Goal: Information Seeking & Learning: Learn about a topic

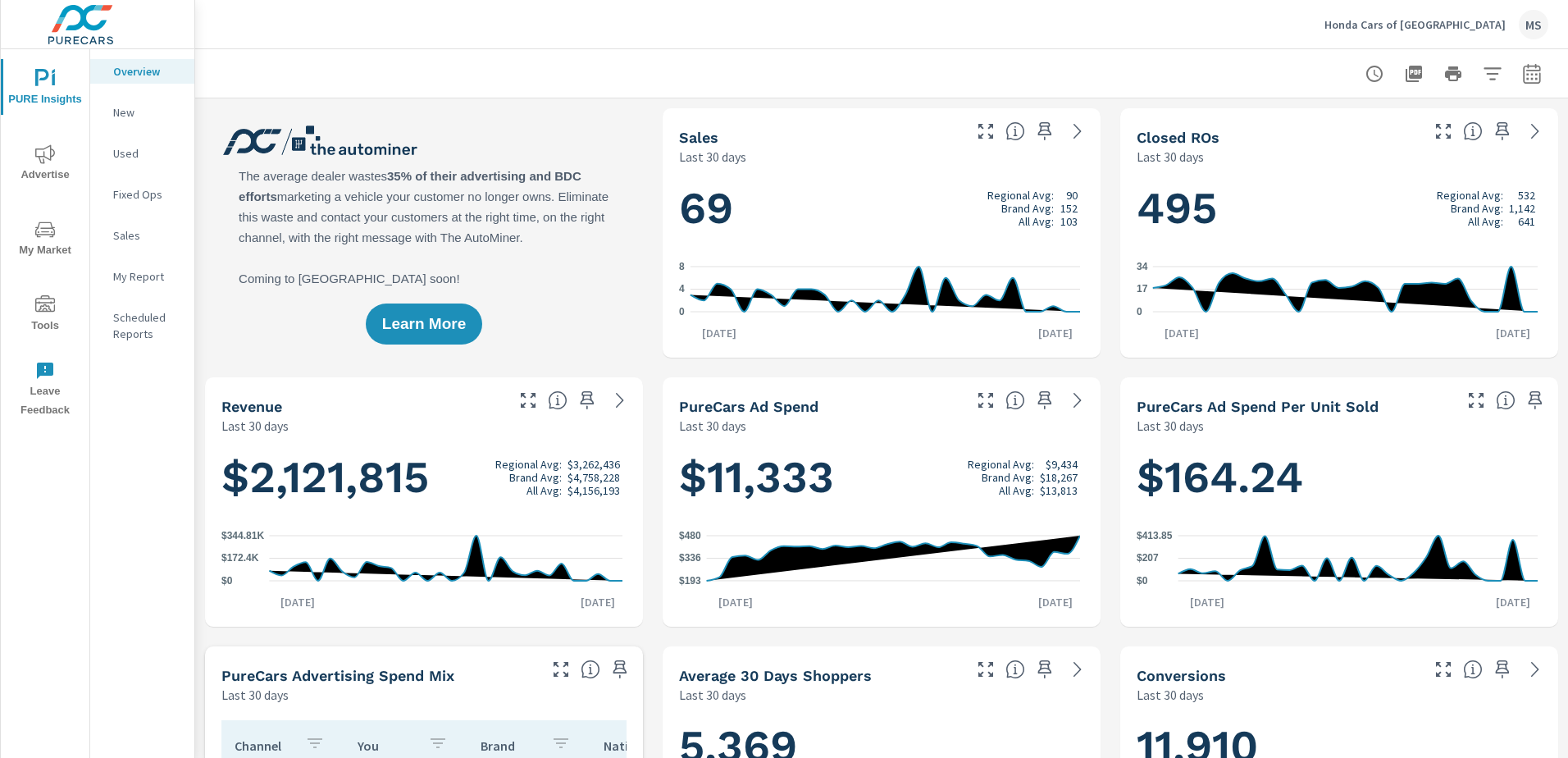
click at [38, 161] on icon "nav menu" at bounding box center [45, 154] width 20 height 20
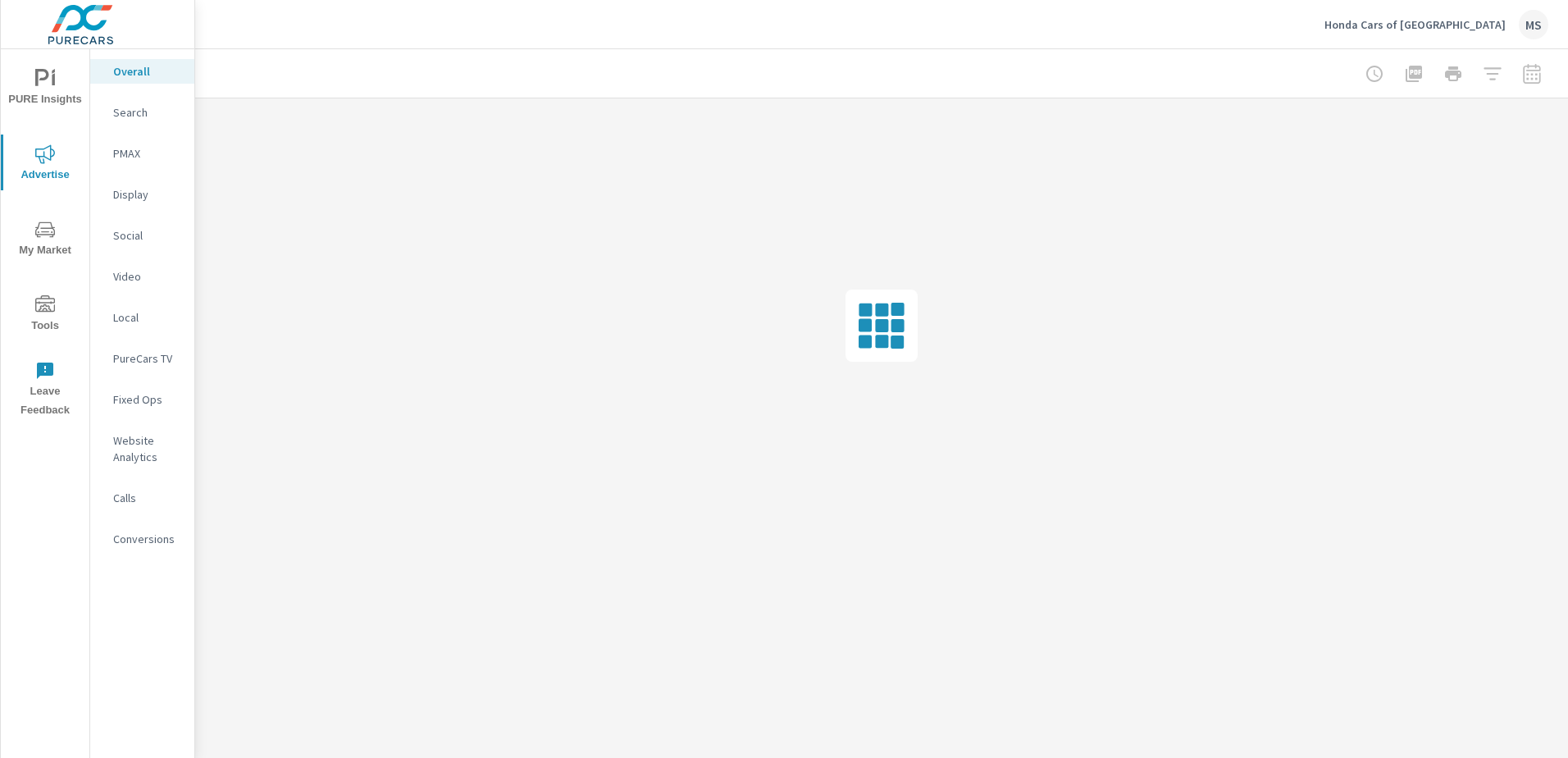
click at [151, 121] on div "Search" at bounding box center [142, 112] width 104 height 24
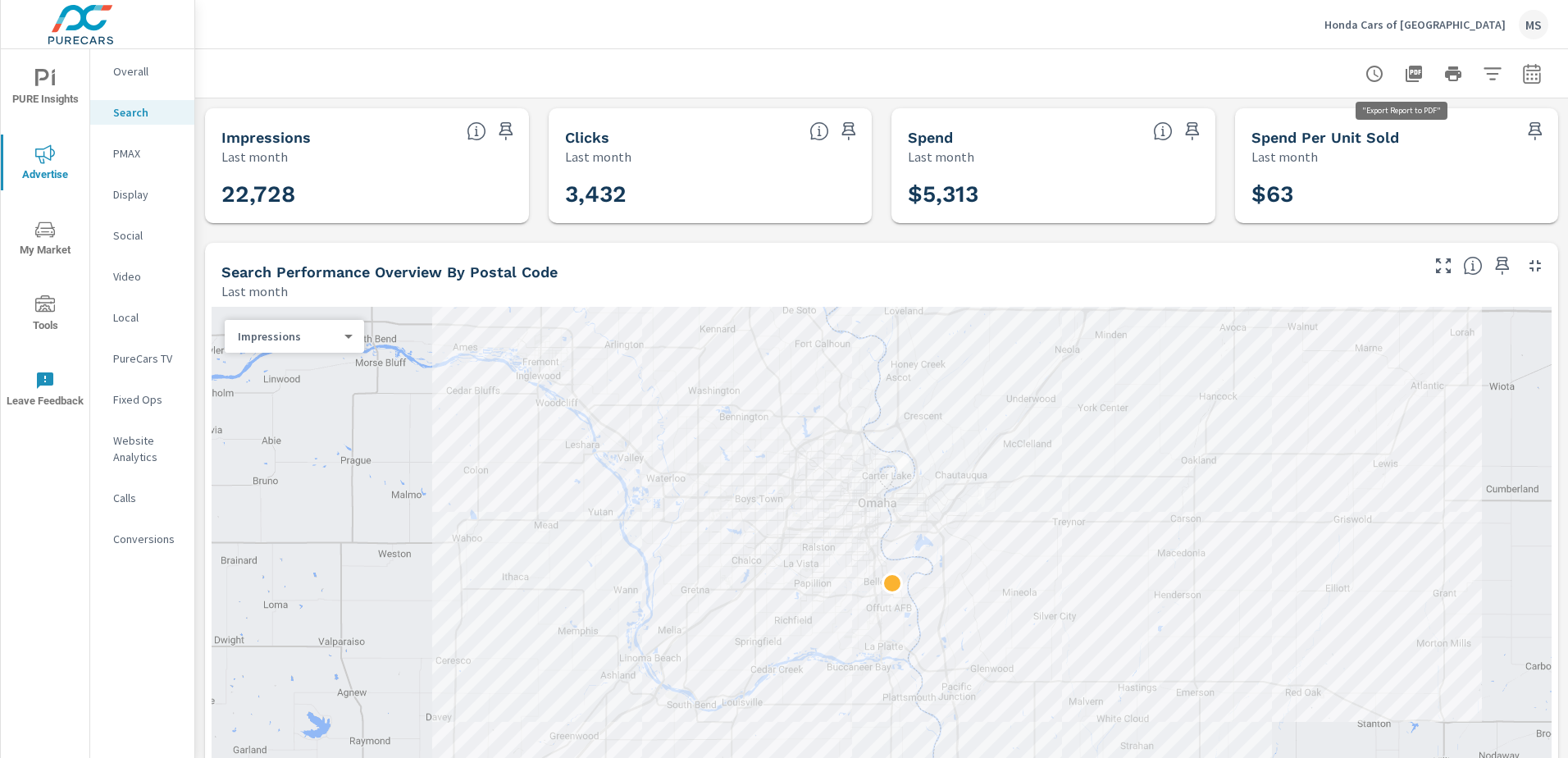
click at [1406, 71] on icon "button" at bounding box center [1414, 73] width 16 height 16
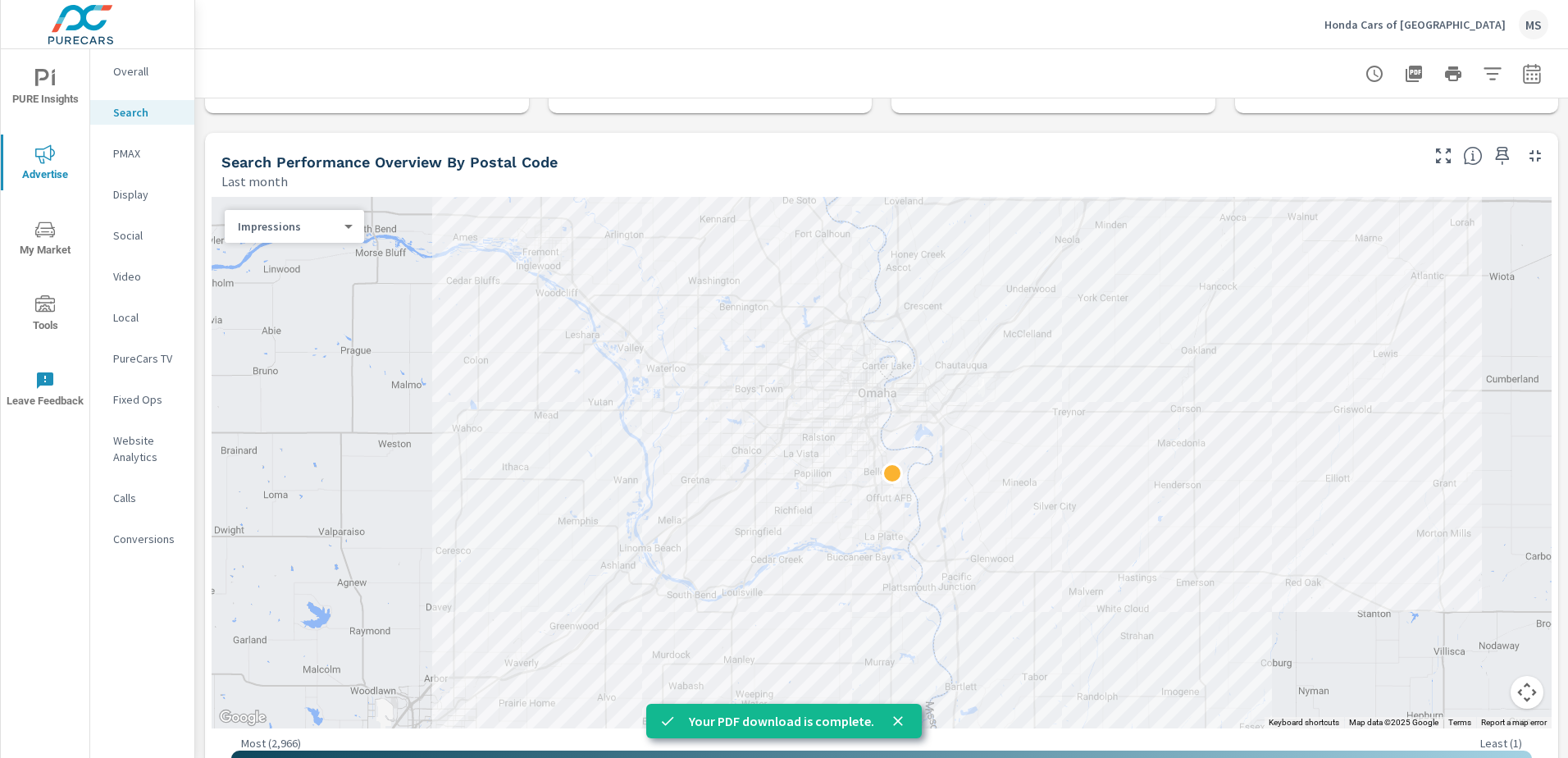
scroll to position [246, 0]
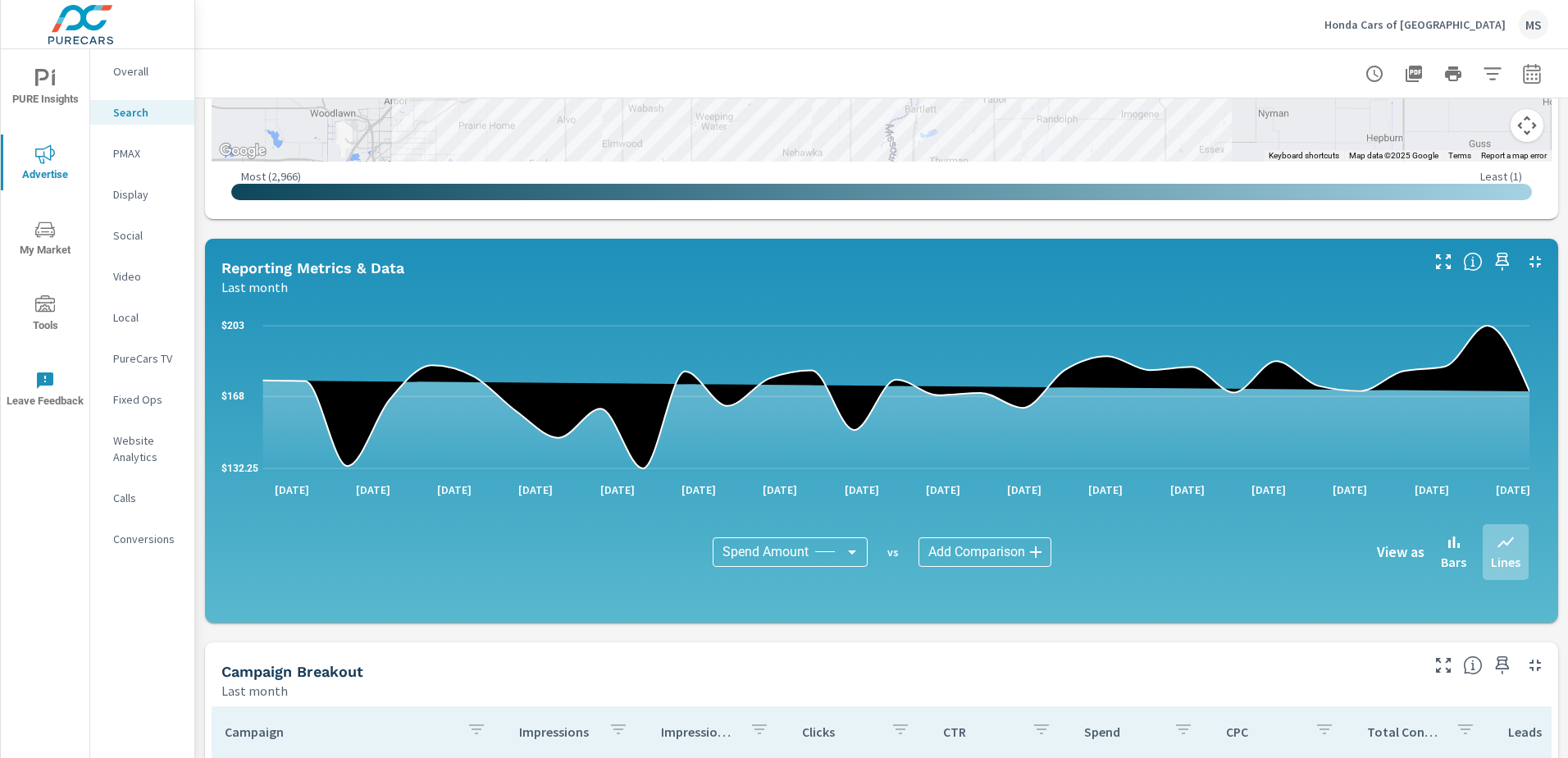
scroll to position [820, 0]
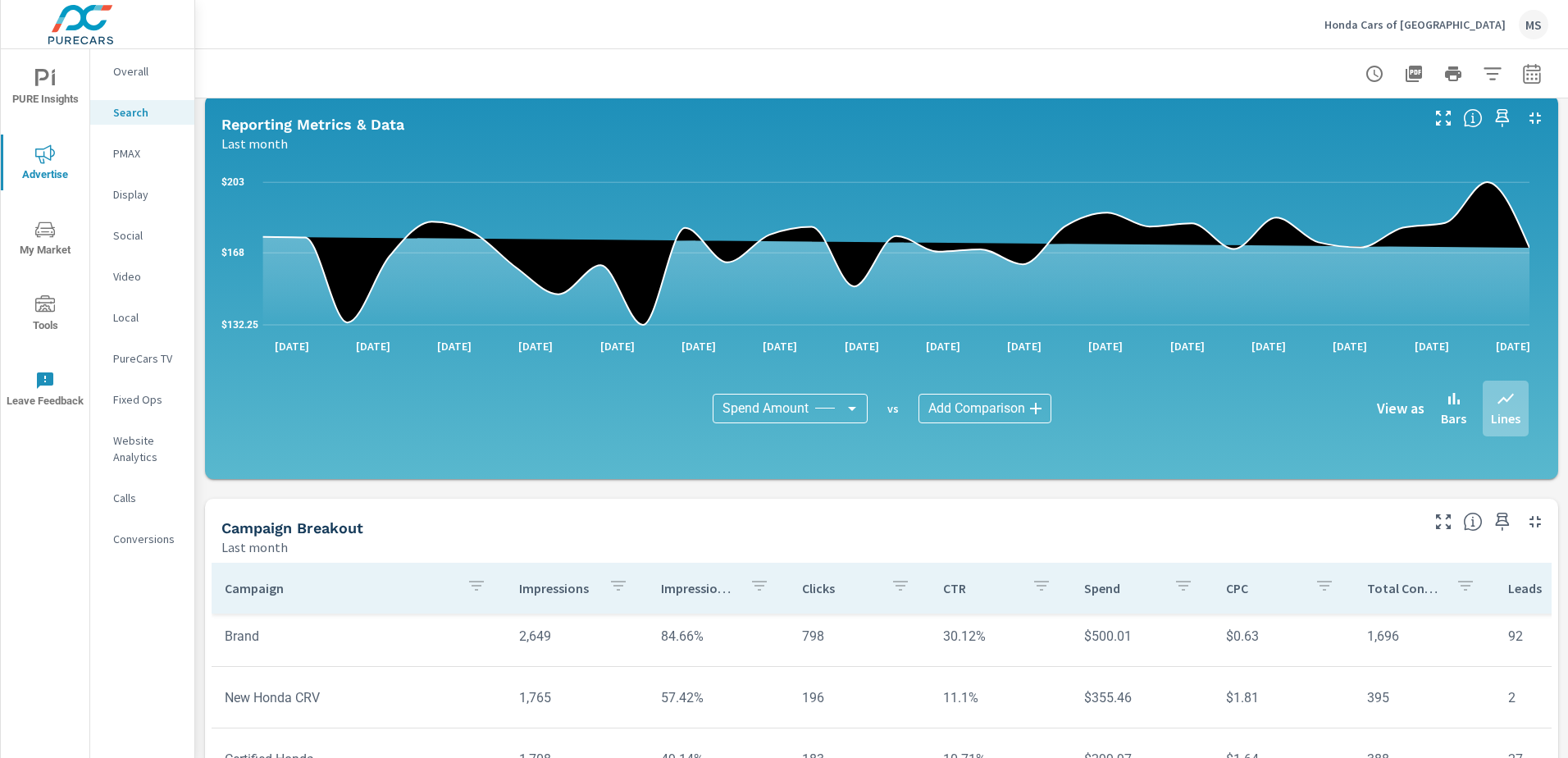
scroll to position [10, 0]
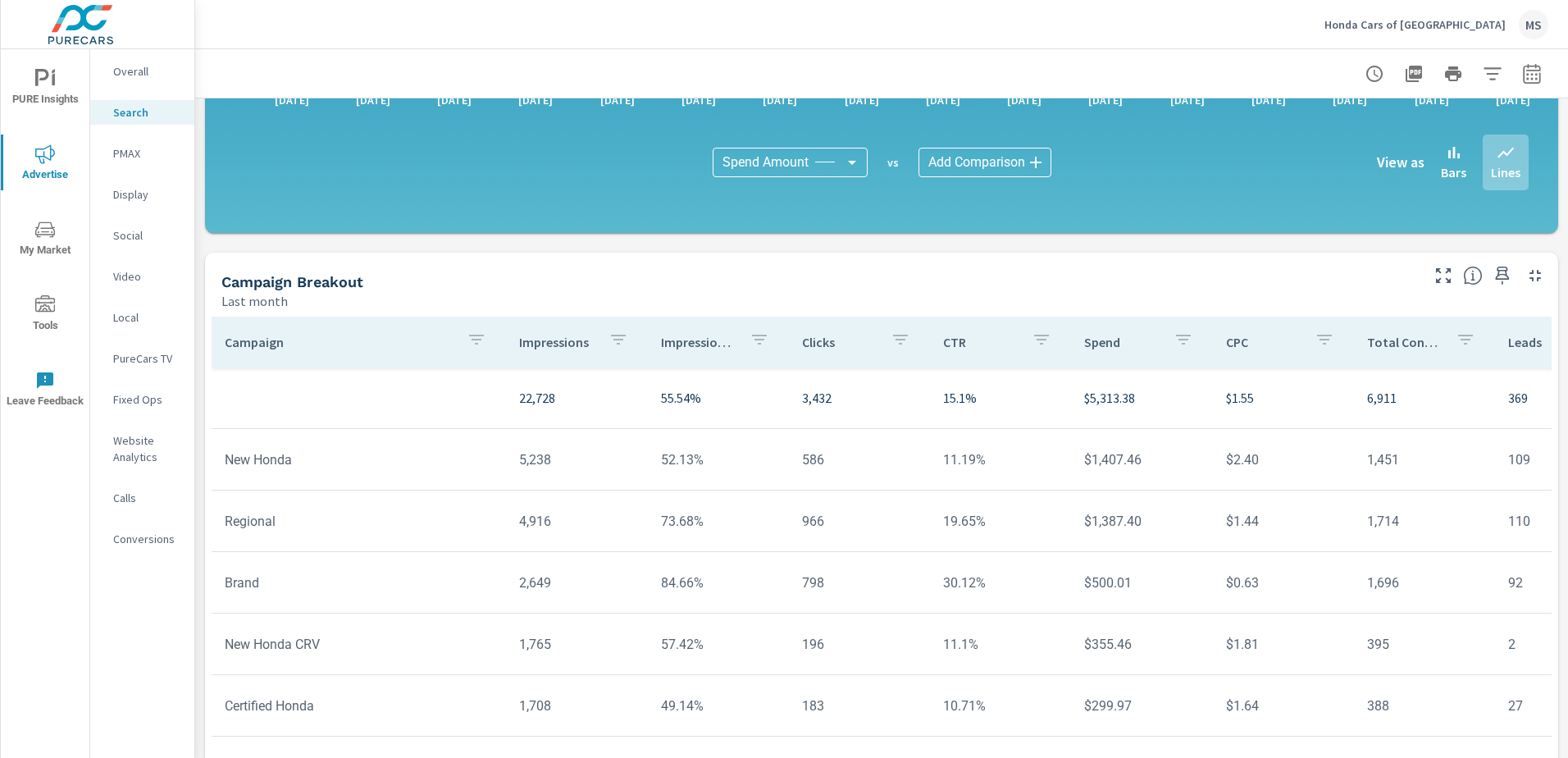
scroll to position [1089, 0]
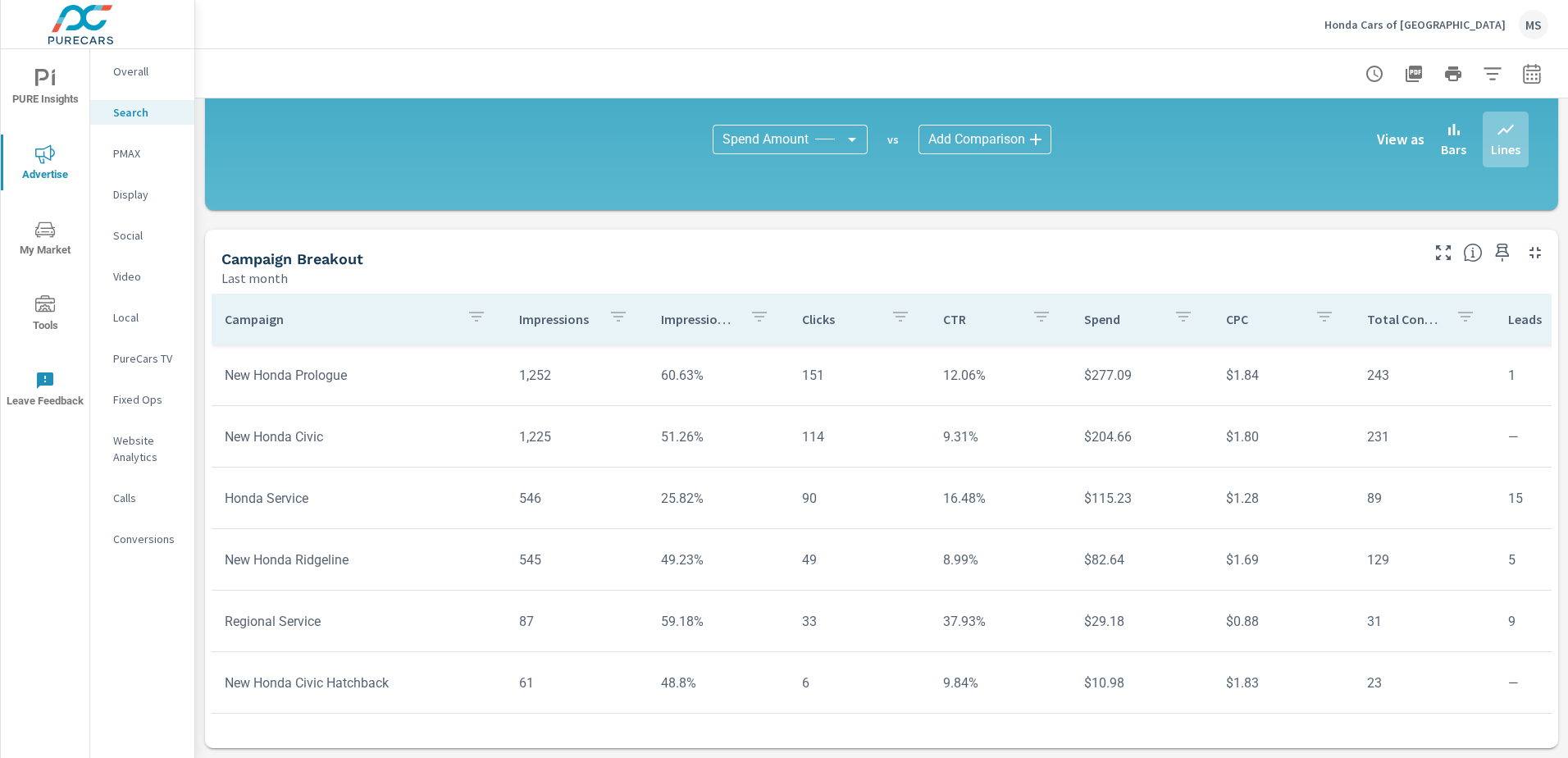
scroll to position [575, 0]
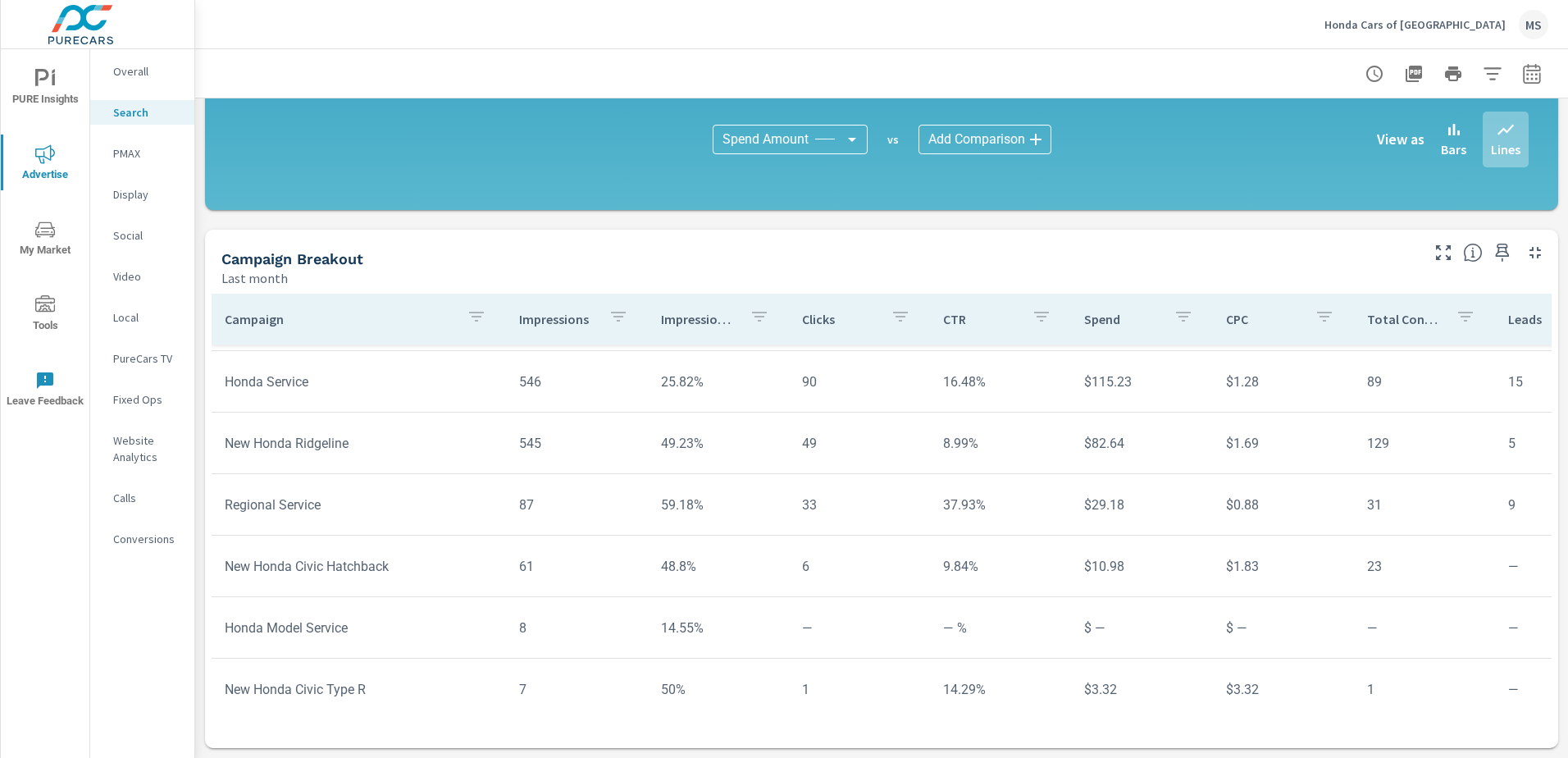
scroll to position [626, 0]
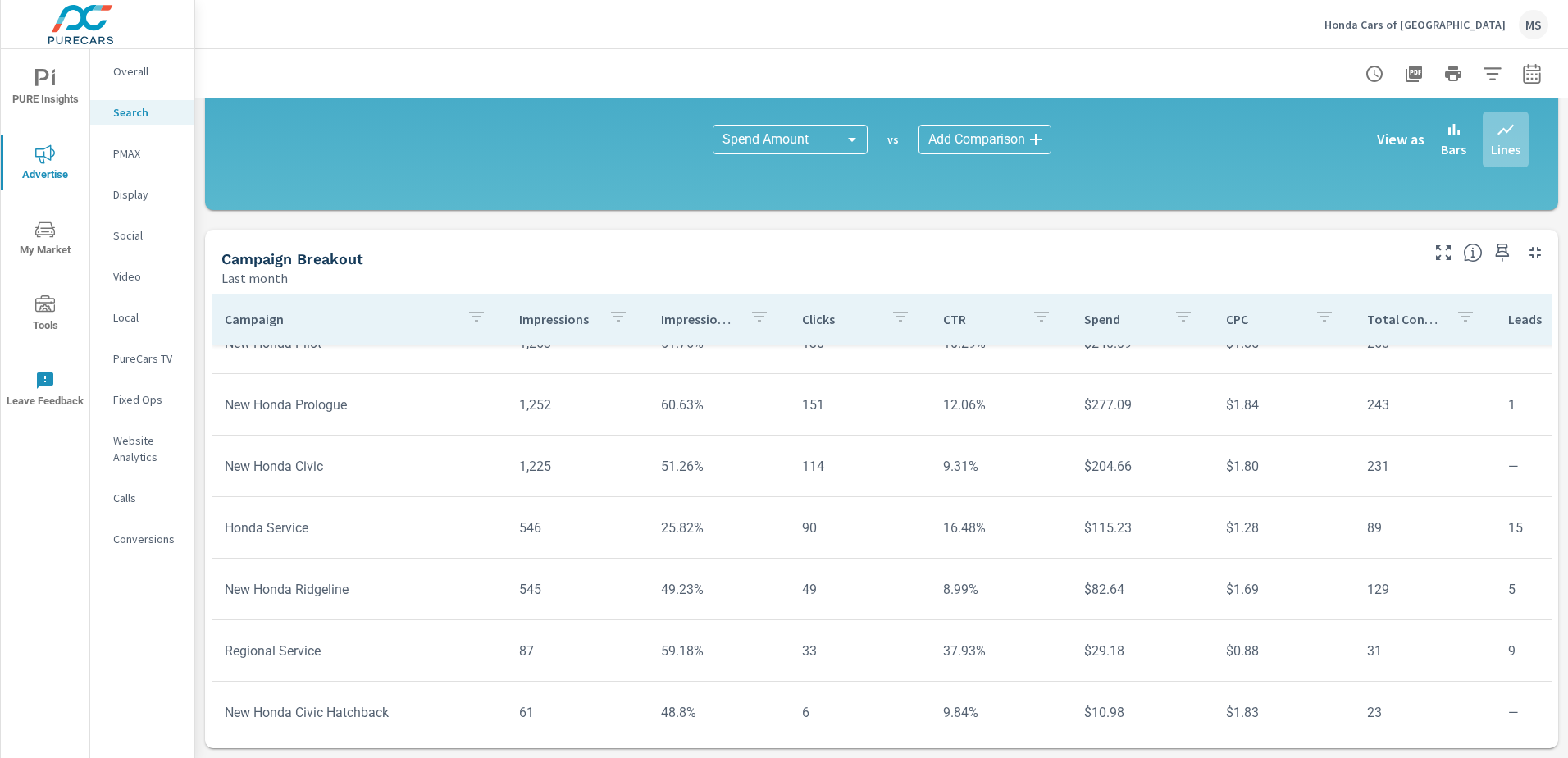
scroll to position [462, 0]
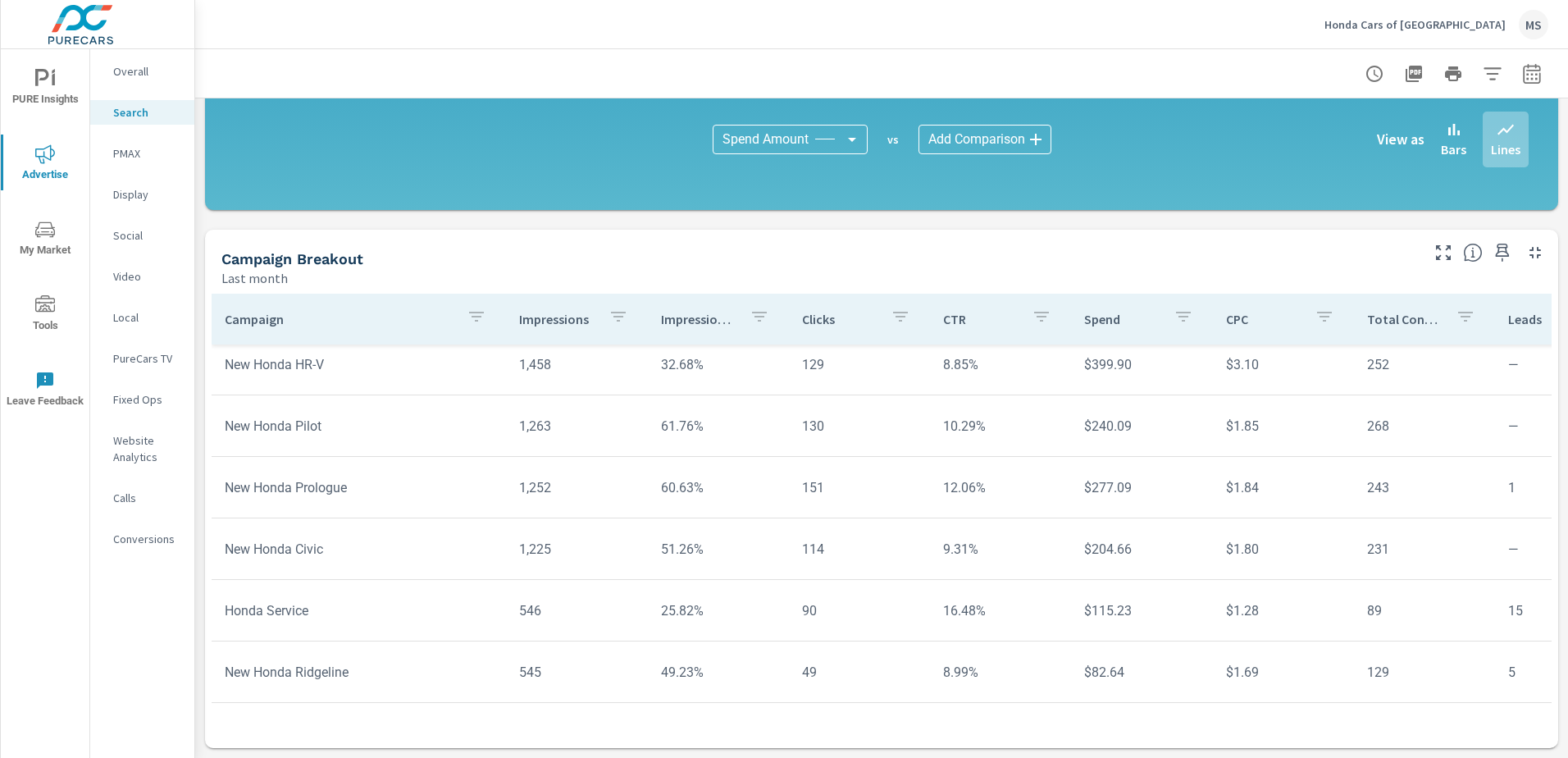
scroll to position [298, 0]
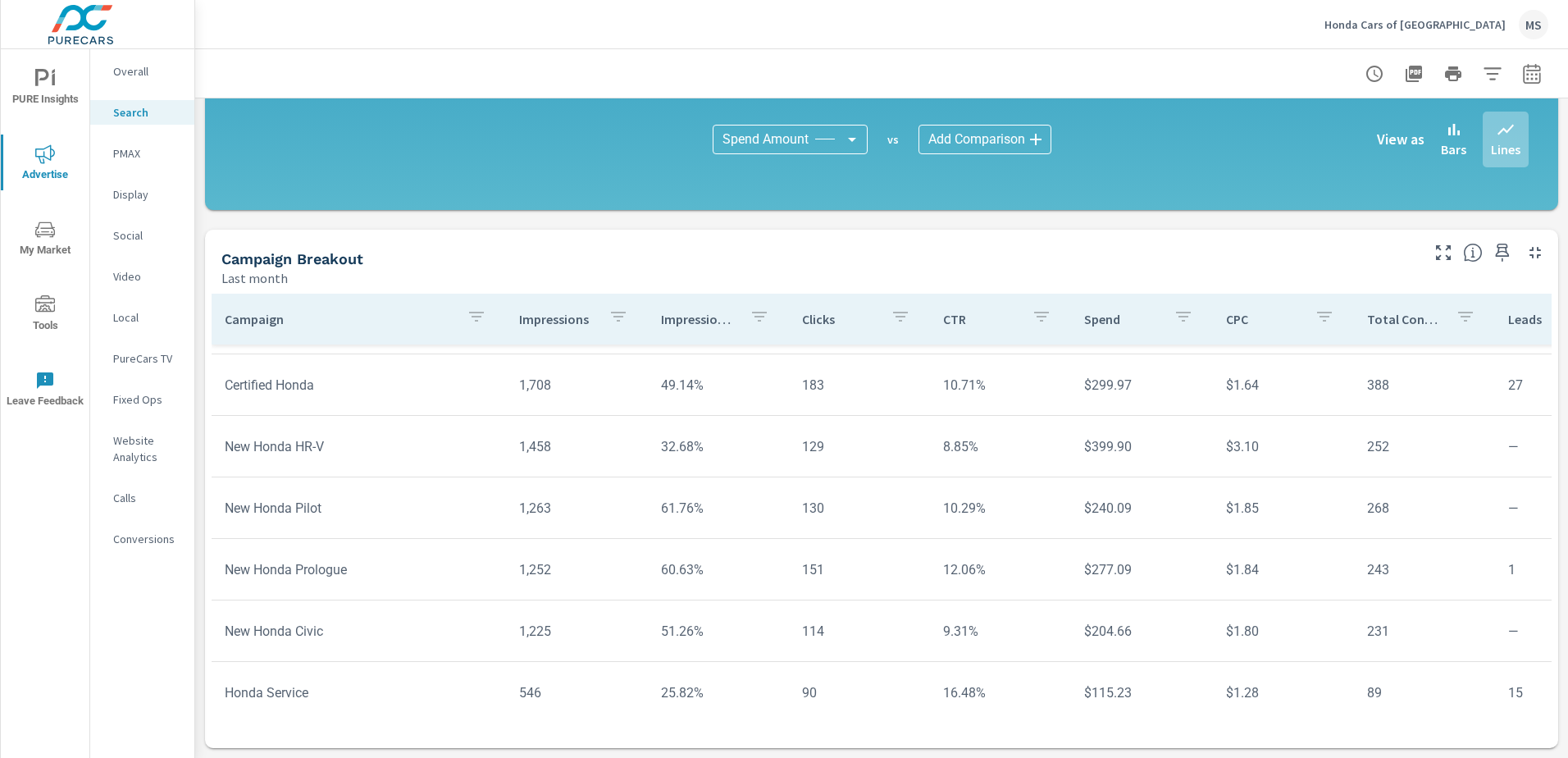
scroll to position [216, 0]
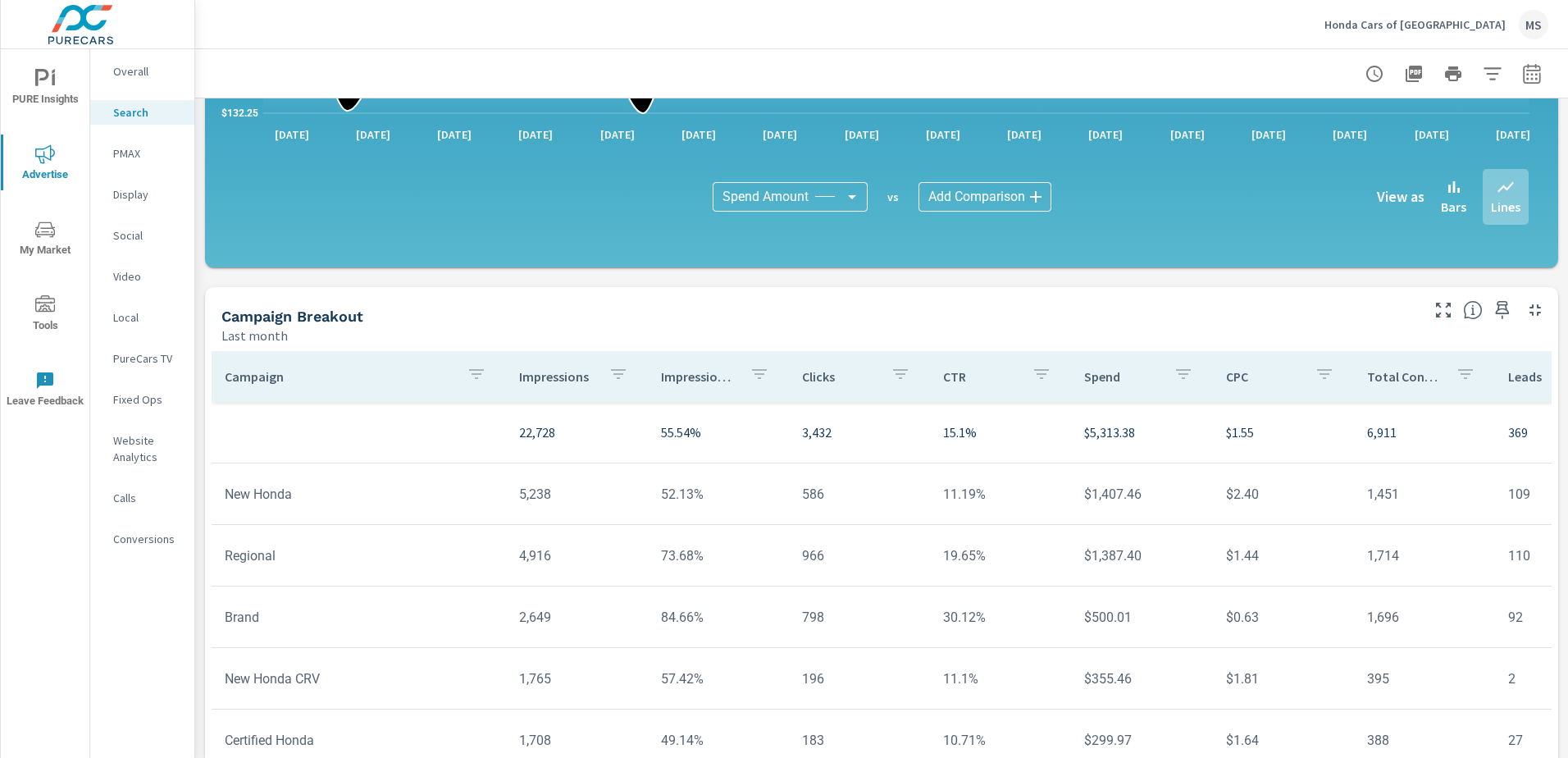
scroll to position [1007, 0]
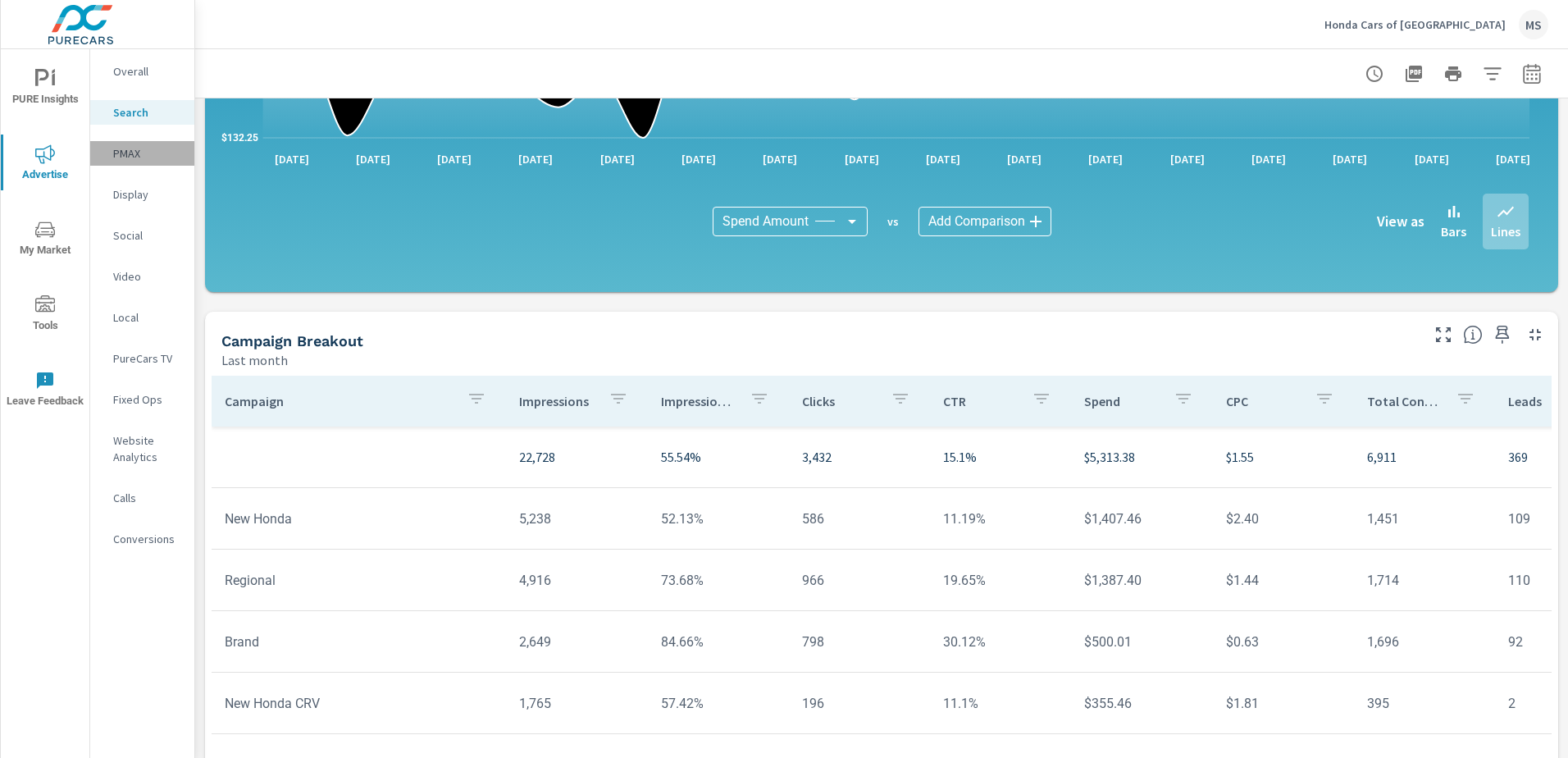
click at [127, 155] on p "PMAX" at bounding box center [147, 153] width 68 height 16
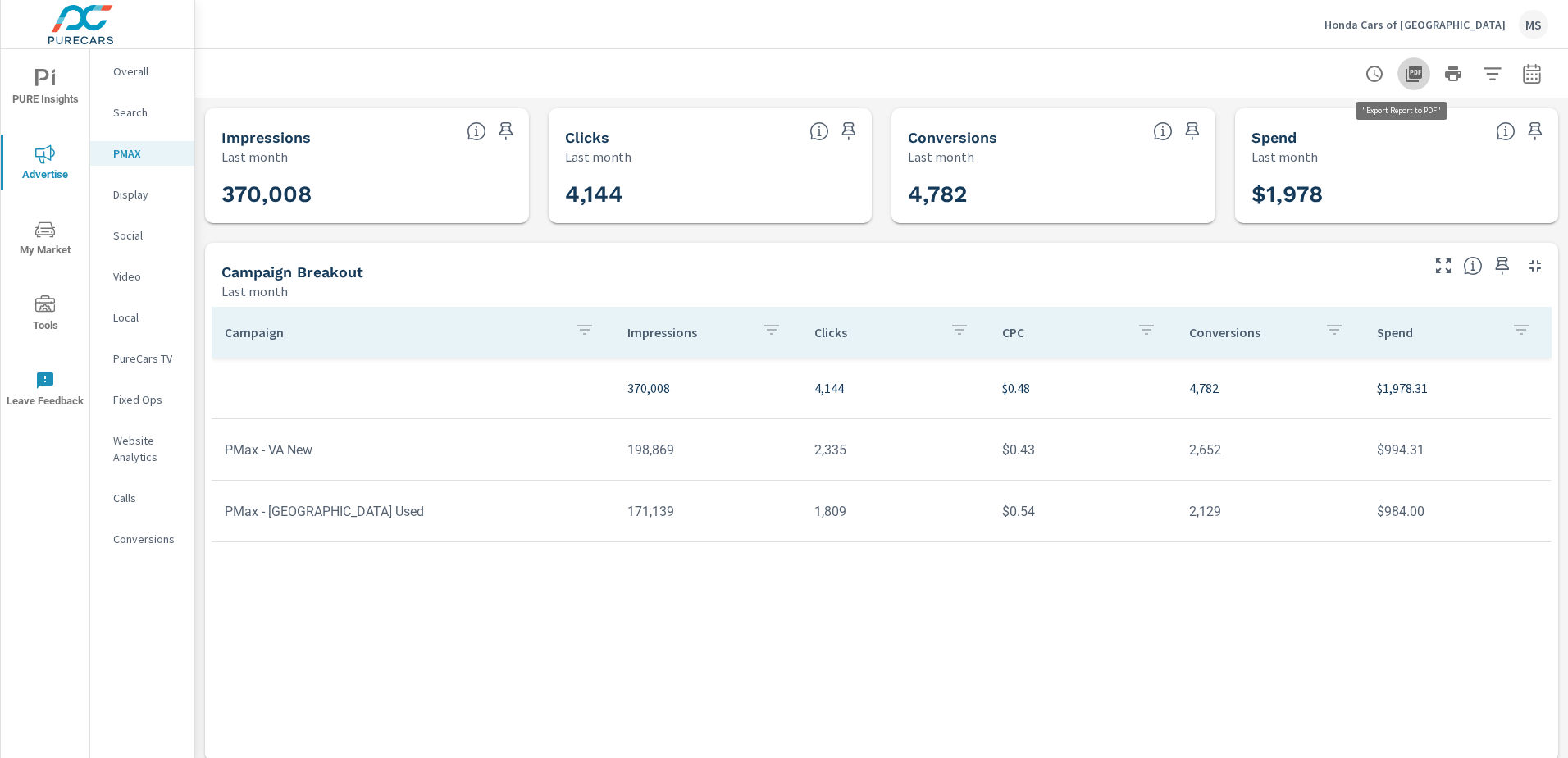
click at [1406, 73] on icon "button" at bounding box center [1414, 73] width 16 height 16
click at [141, 199] on p "Display" at bounding box center [147, 194] width 68 height 16
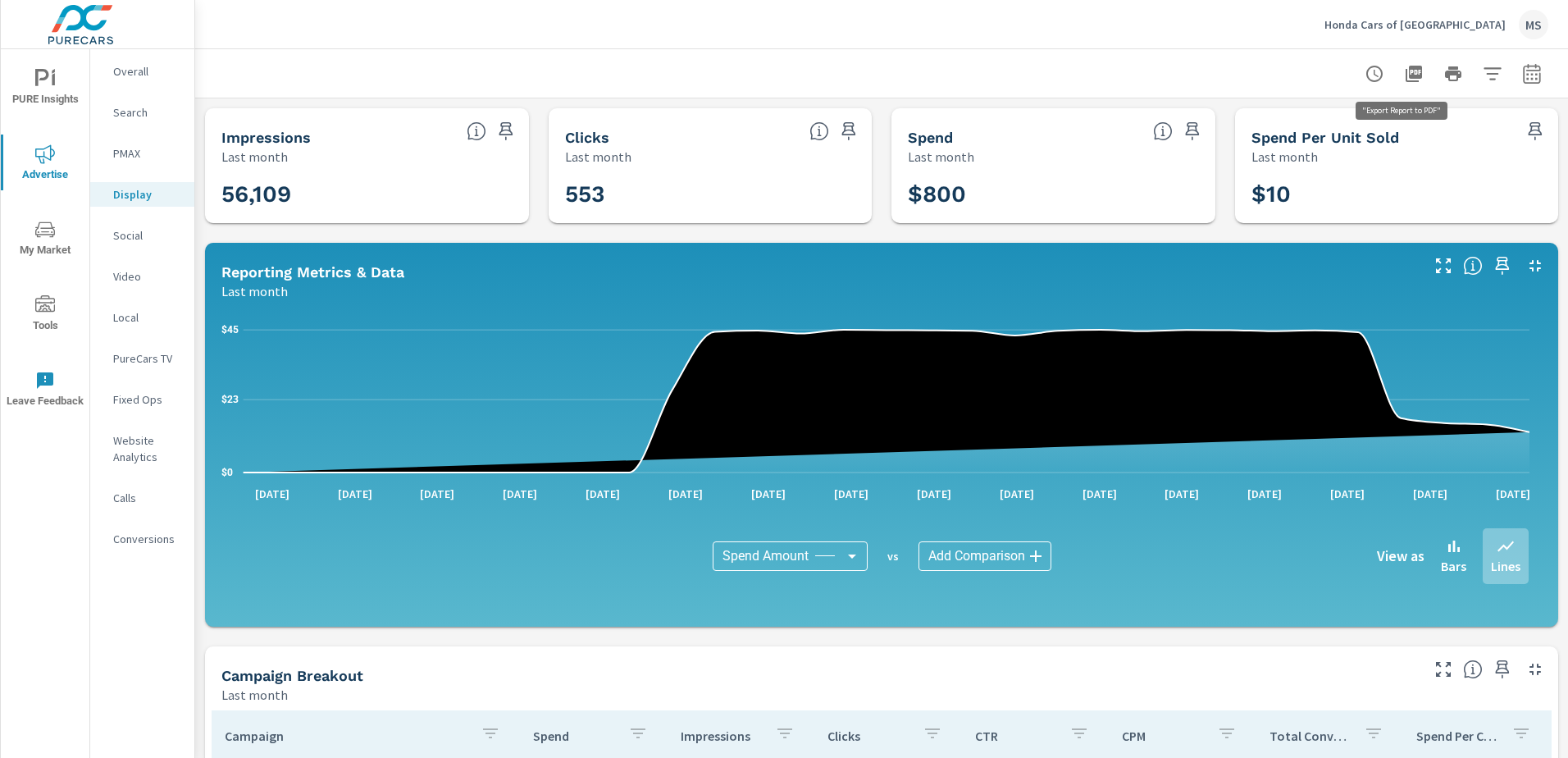
click at [1409, 65] on icon "button" at bounding box center [1414, 73] width 16 height 16
click at [127, 277] on p "Video" at bounding box center [147, 277] width 68 height 16
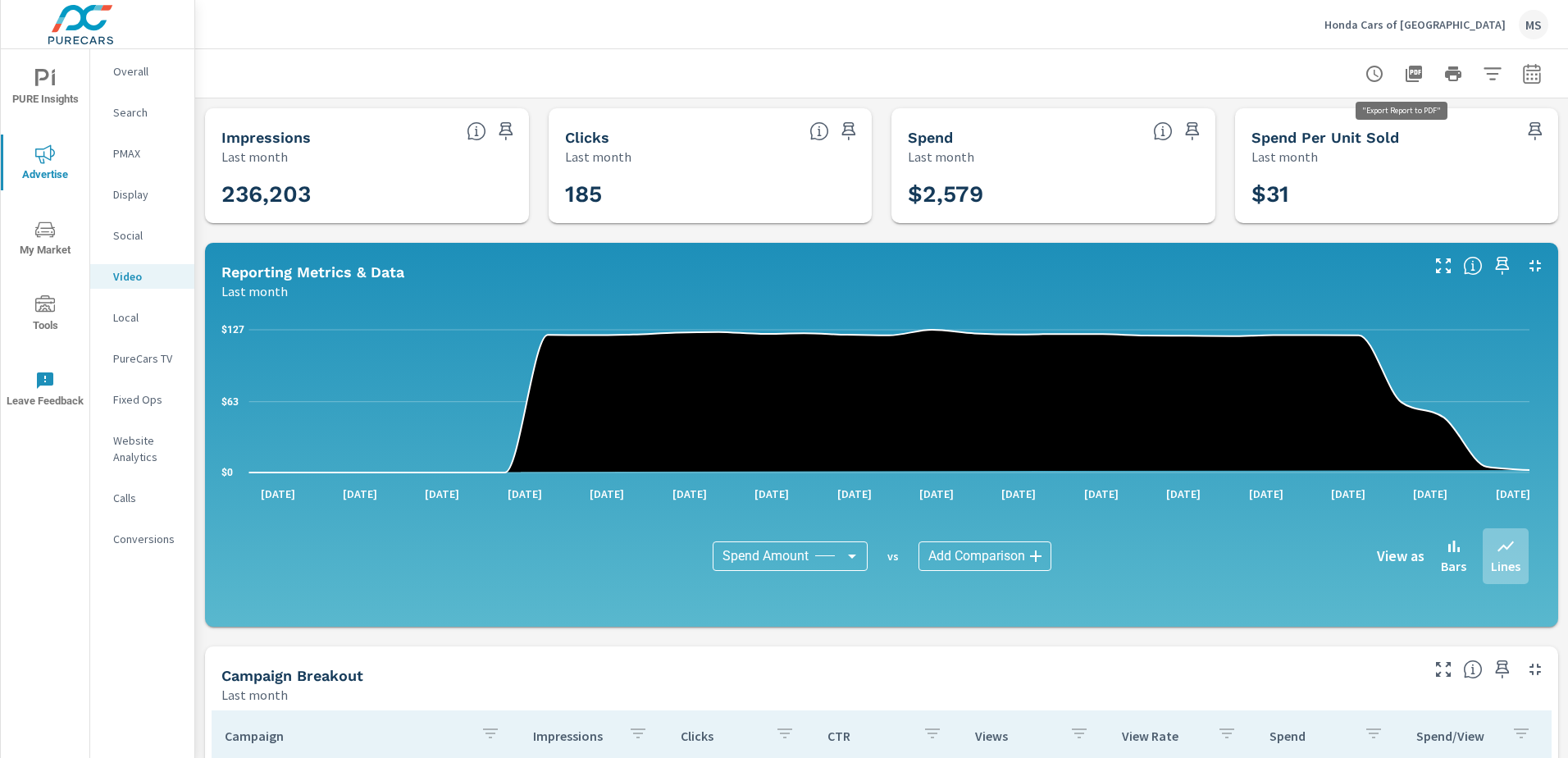
click at [1407, 79] on icon "button" at bounding box center [1414, 73] width 20 height 20
